Goal: Transaction & Acquisition: Purchase product/service

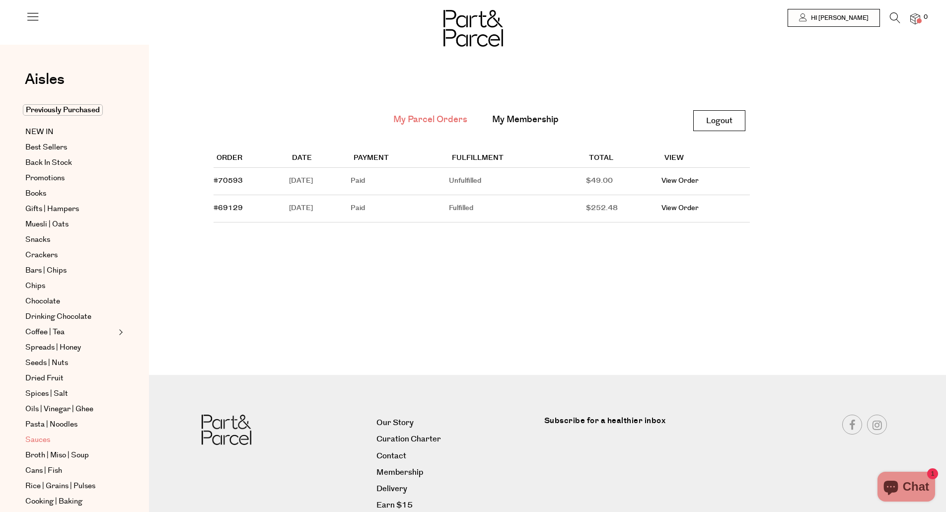
click at [52, 436] on link "Sauces" at bounding box center [70, 440] width 90 height 12
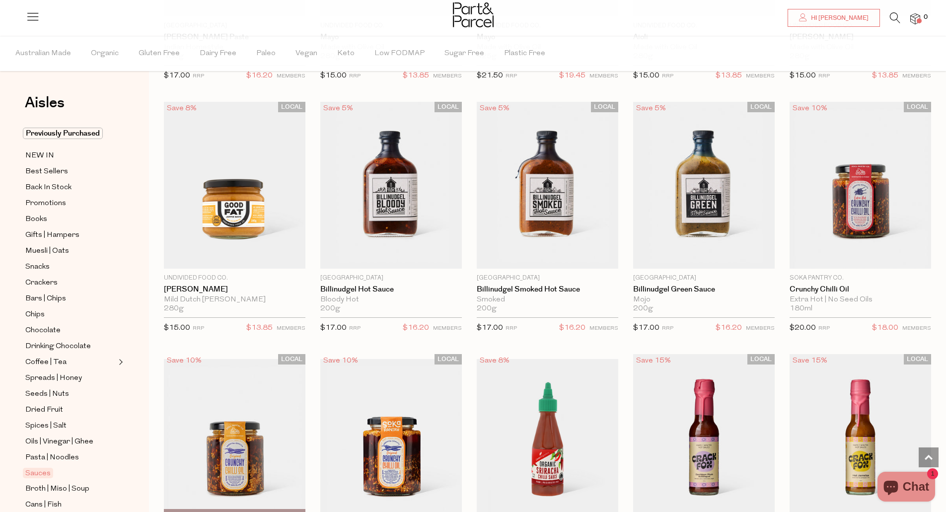
scroll to position [1036, 0]
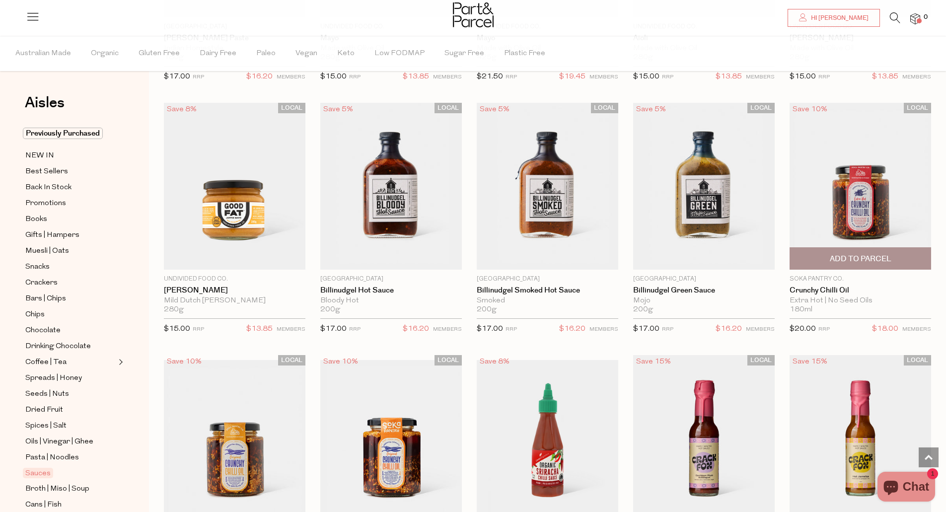
click at [874, 223] on img at bounding box center [859, 186] width 141 height 167
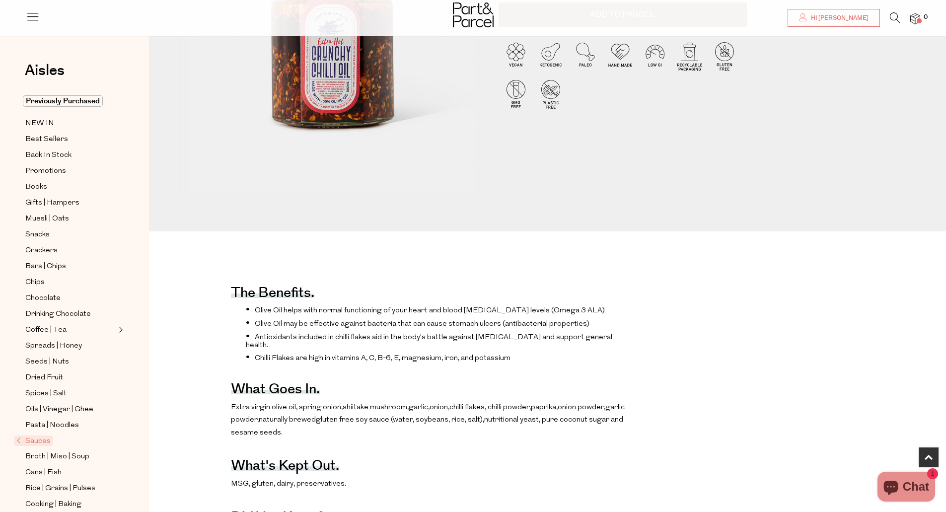
scroll to position [243, 0]
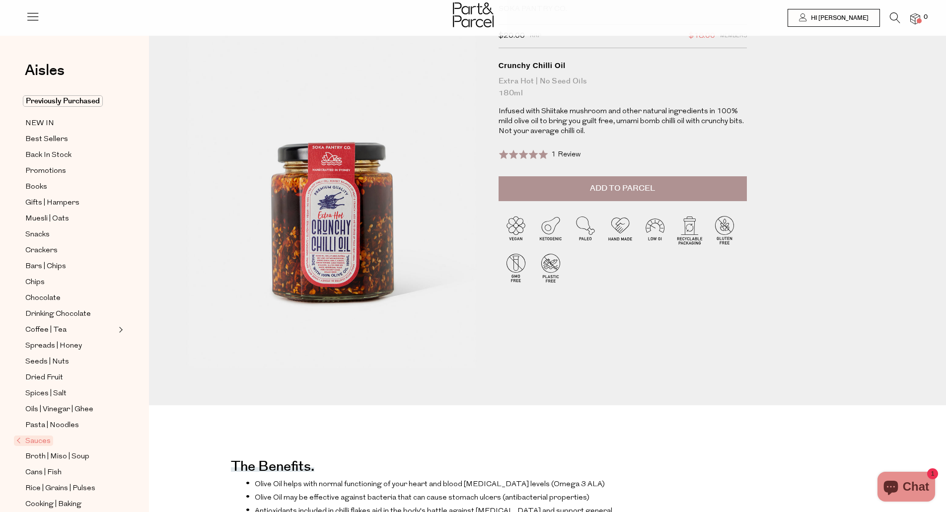
scroll to position [0, 0]
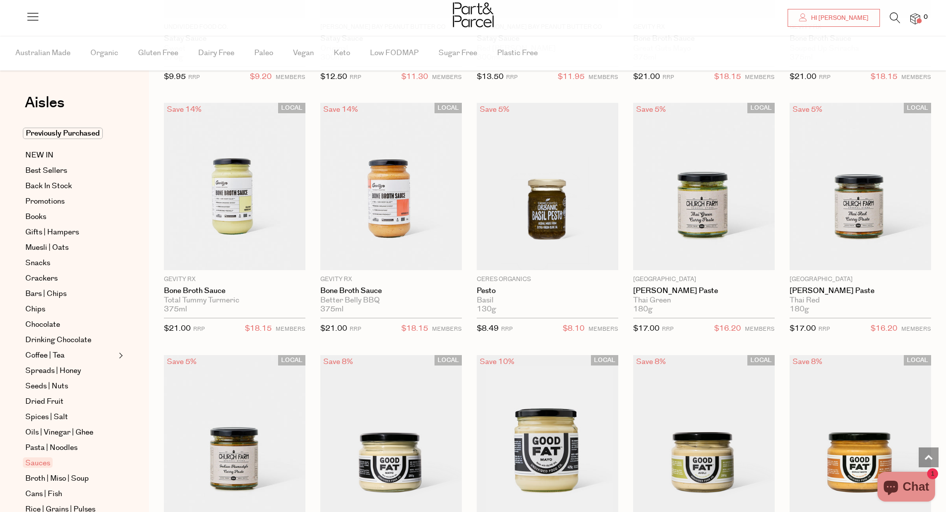
scroll to position [1031, 0]
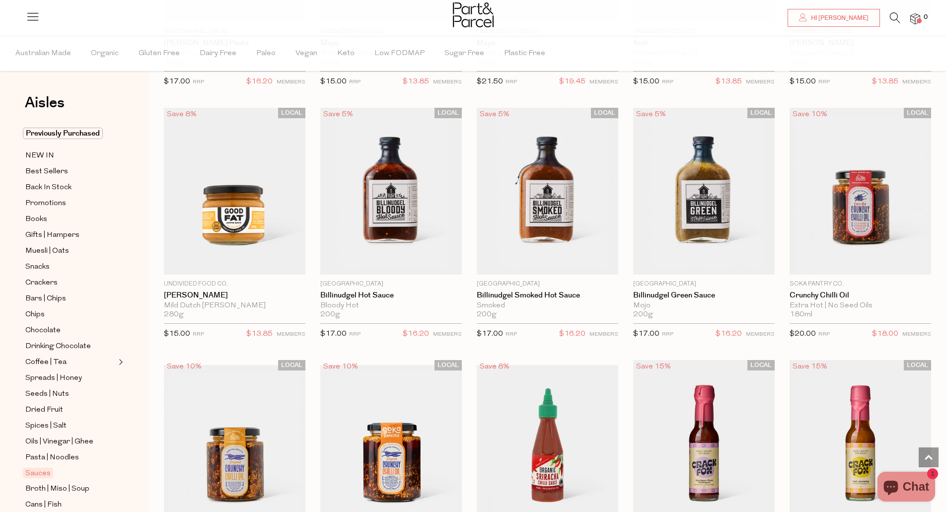
click at [394, 451] on img at bounding box center [390, 448] width 141 height 167
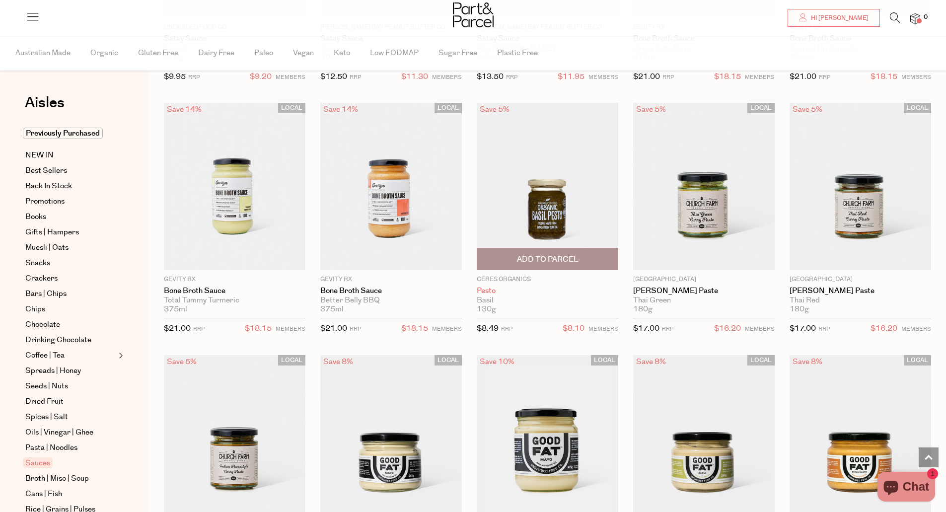
scroll to position [1026, 0]
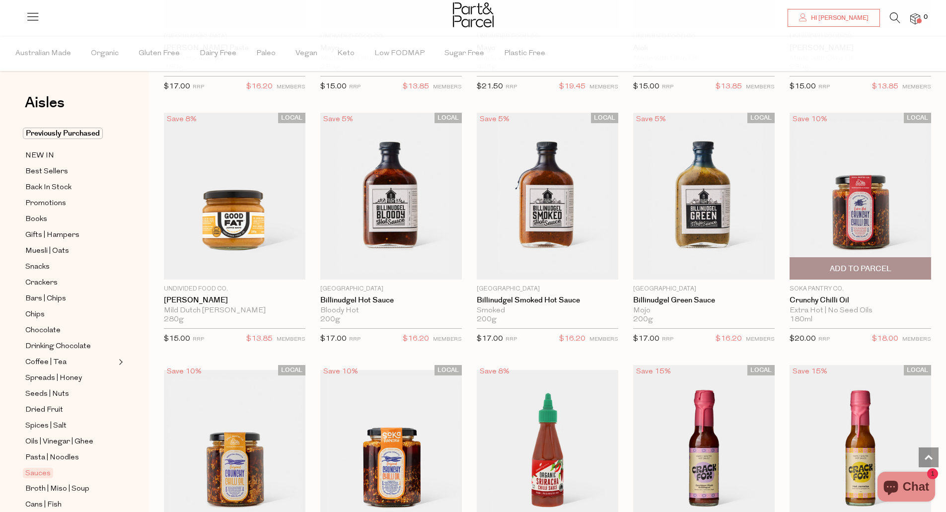
click at [871, 194] on img at bounding box center [859, 196] width 141 height 167
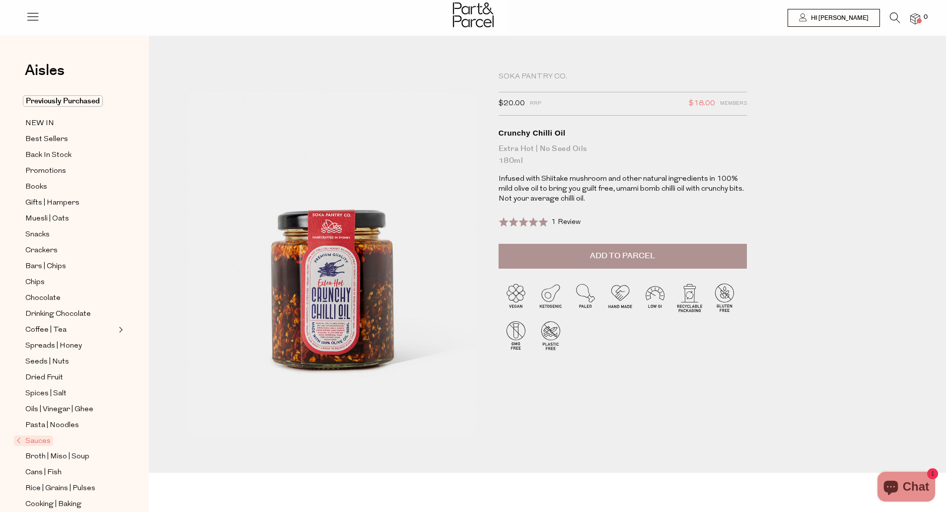
click at [647, 253] on span "Add to Parcel" at bounding box center [622, 255] width 65 height 11
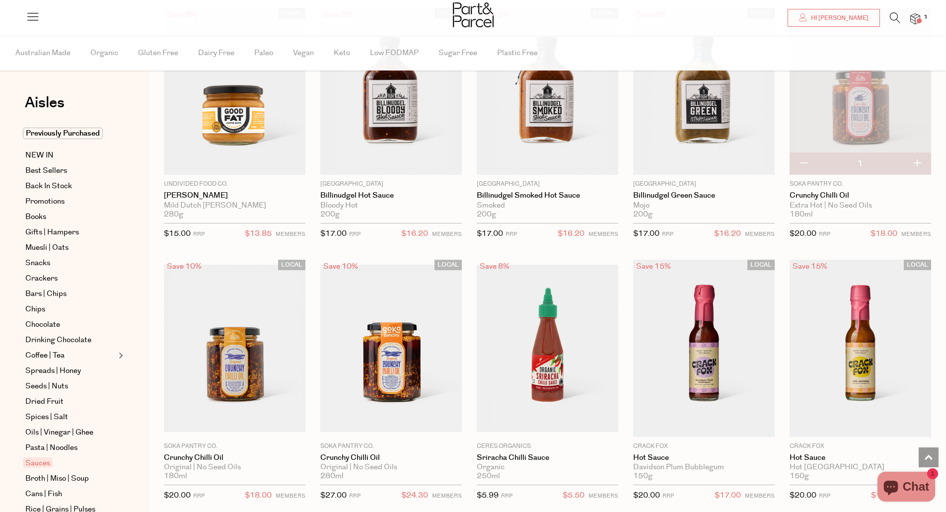
scroll to position [1122, 0]
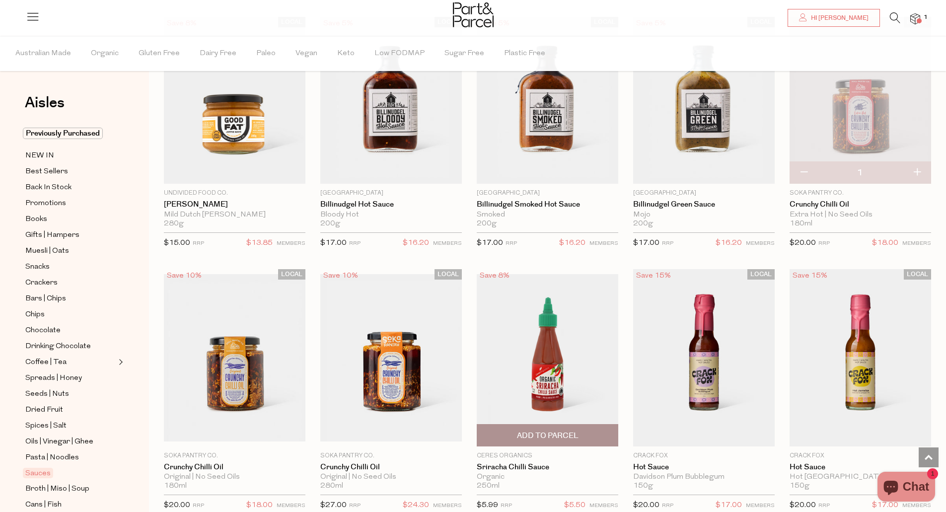
click at [554, 378] on img at bounding box center [547, 357] width 141 height 167
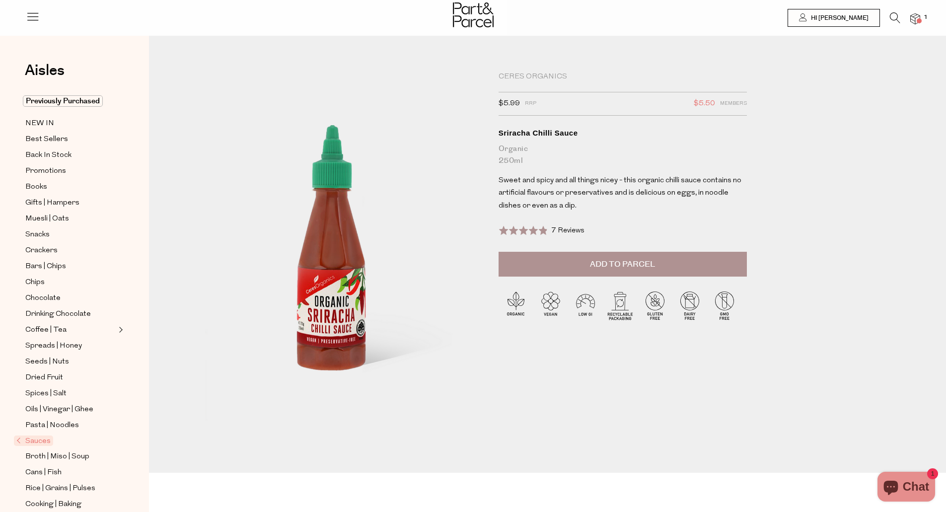
click at [664, 266] on button "Add to Parcel" at bounding box center [622, 264] width 248 height 25
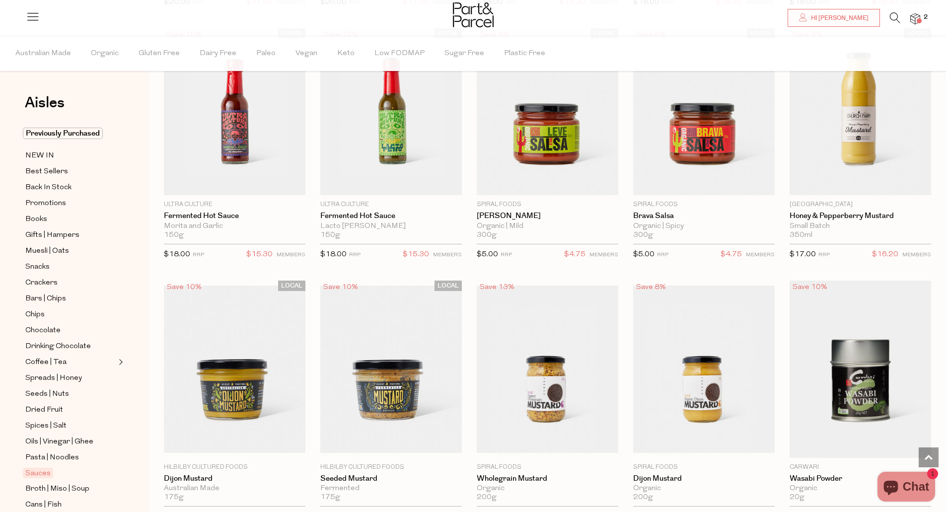
scroll to position [1888, 0]
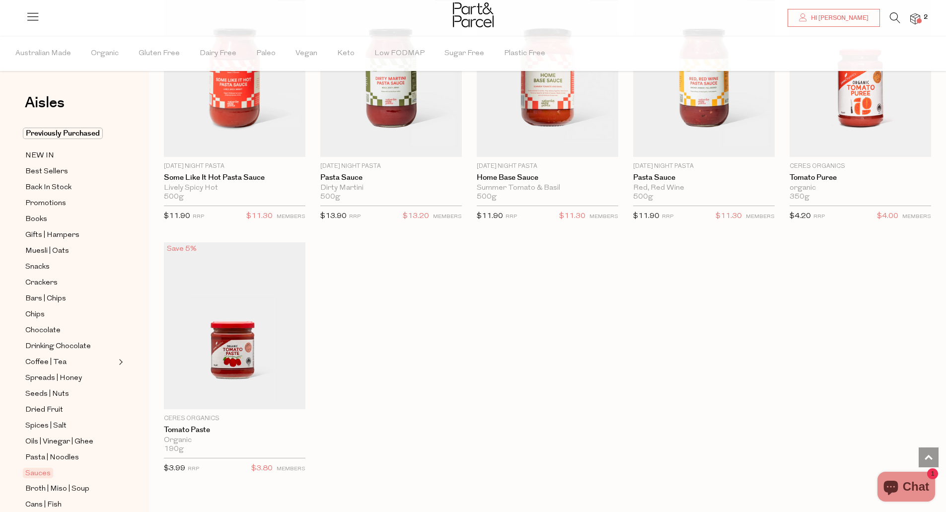
scroll to position [3272, 0]
